Goal: Transaction & Acquisition: Purchase product/service

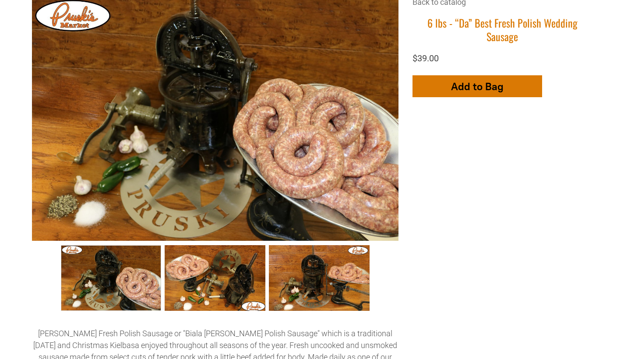
scroll to position [269, 0]
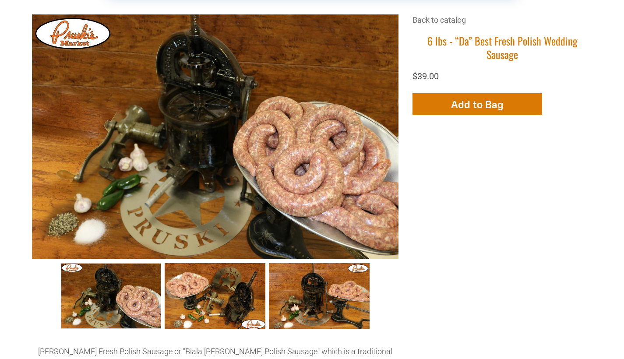
click at [464, 98] on span "Add to Bag" at bounding box center [477, 104] width 53 height 13
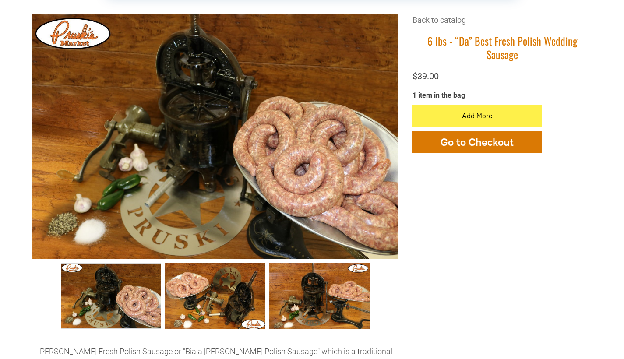
click at [464, 91] on div "1 item in the bag Add More Add to Bag Go to Checkout" at bounding box center [503, 123] width 180 height 64
click at [451, 136] on span "Go to Checkout" at bounding box center [477, 142] width 73 height 13
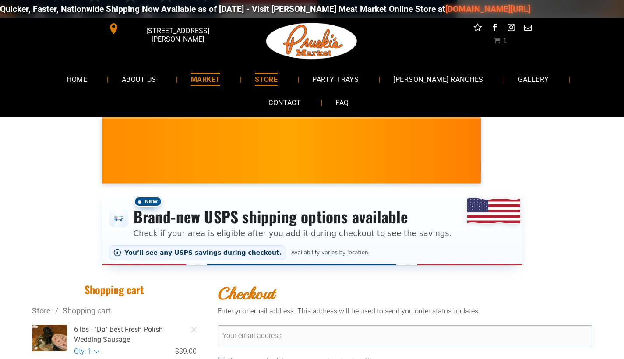
click at [191, 80] on span "MARKET" at bounding box center [205, 79] width 29 height 13
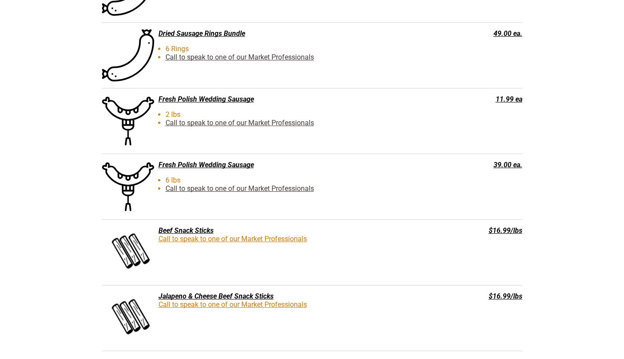
scroll to position [1552, 0]
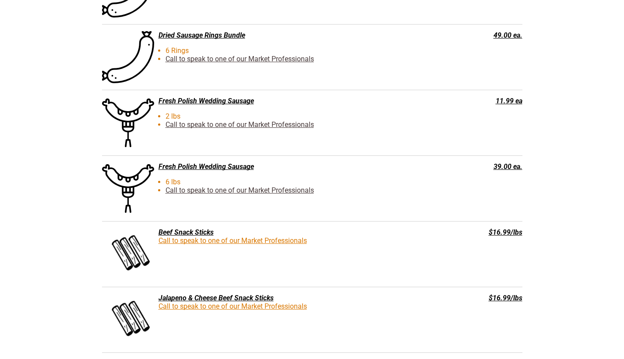
click at [212, 124] on link "Call to speak to one of our Market Professionals" at bounding box center [240, 124] width 149 height 8
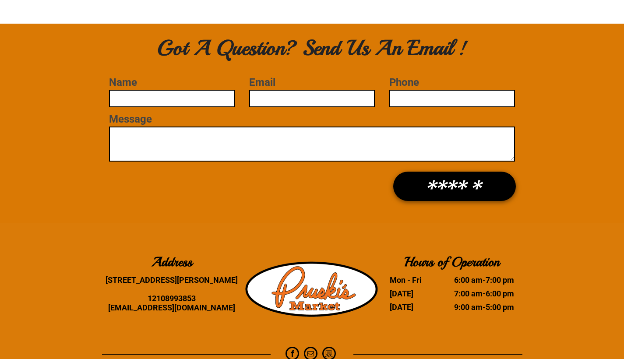
scroll to position [2525, 0]
